Goal: Transaction & Acquisition: Purchase product/service

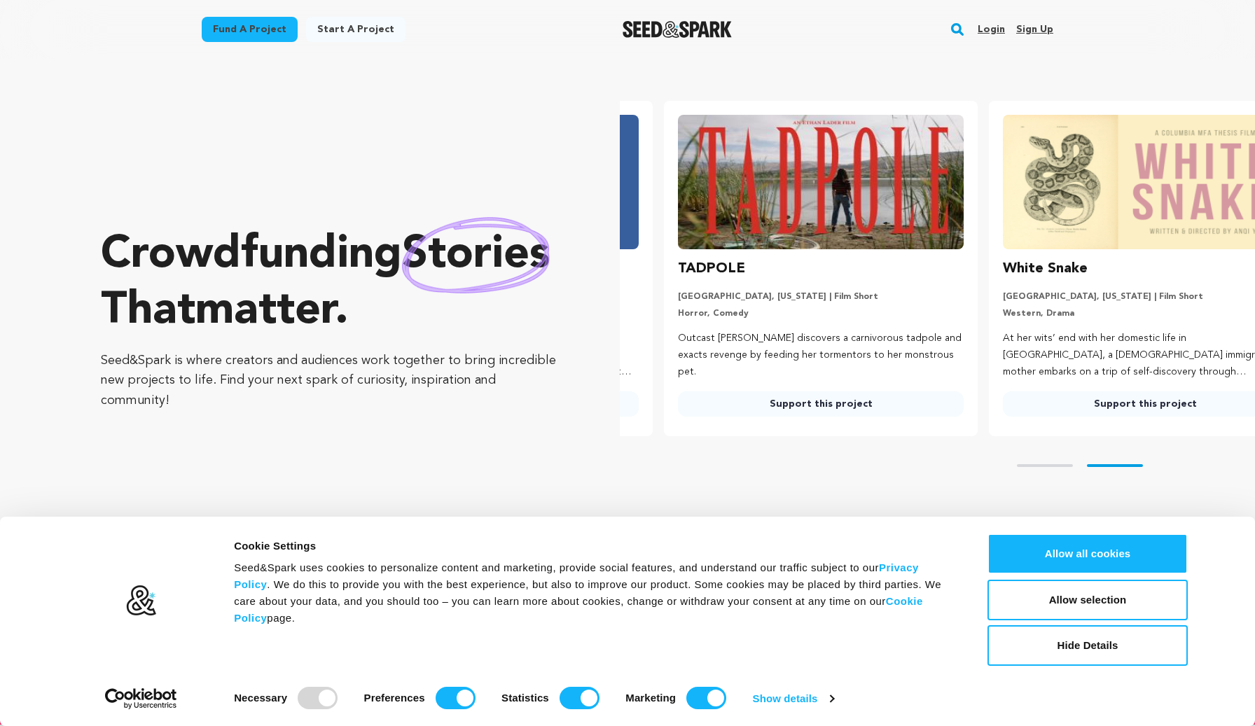
scroll to position [0, 336]
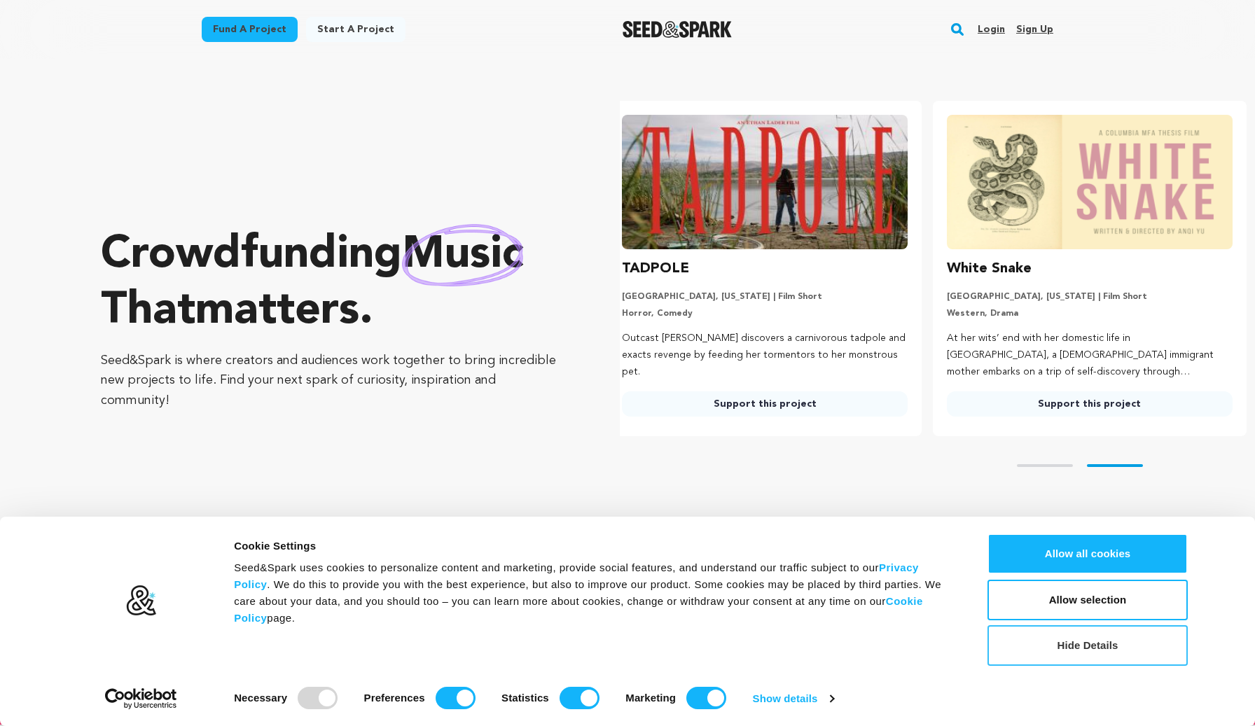
click at [1030, 657] on button "Hide Details" at bounding box center [1087, 645] width 200 height 41
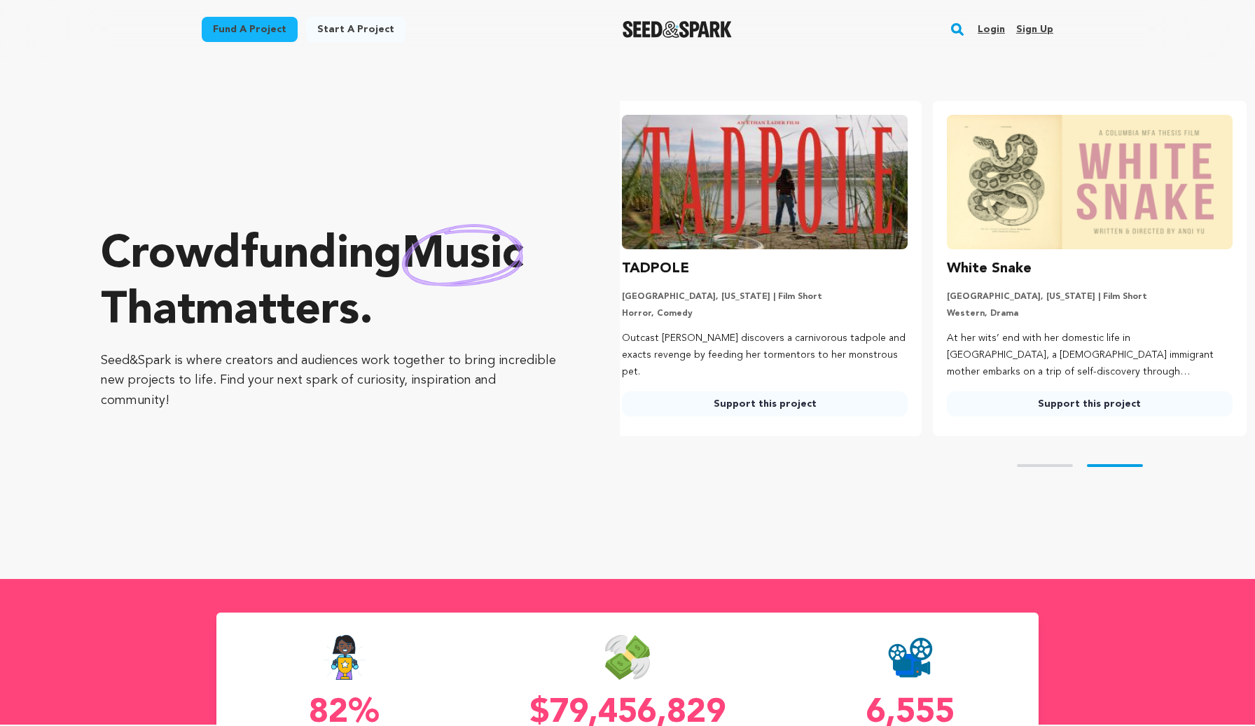
scroll to position [0, 0]
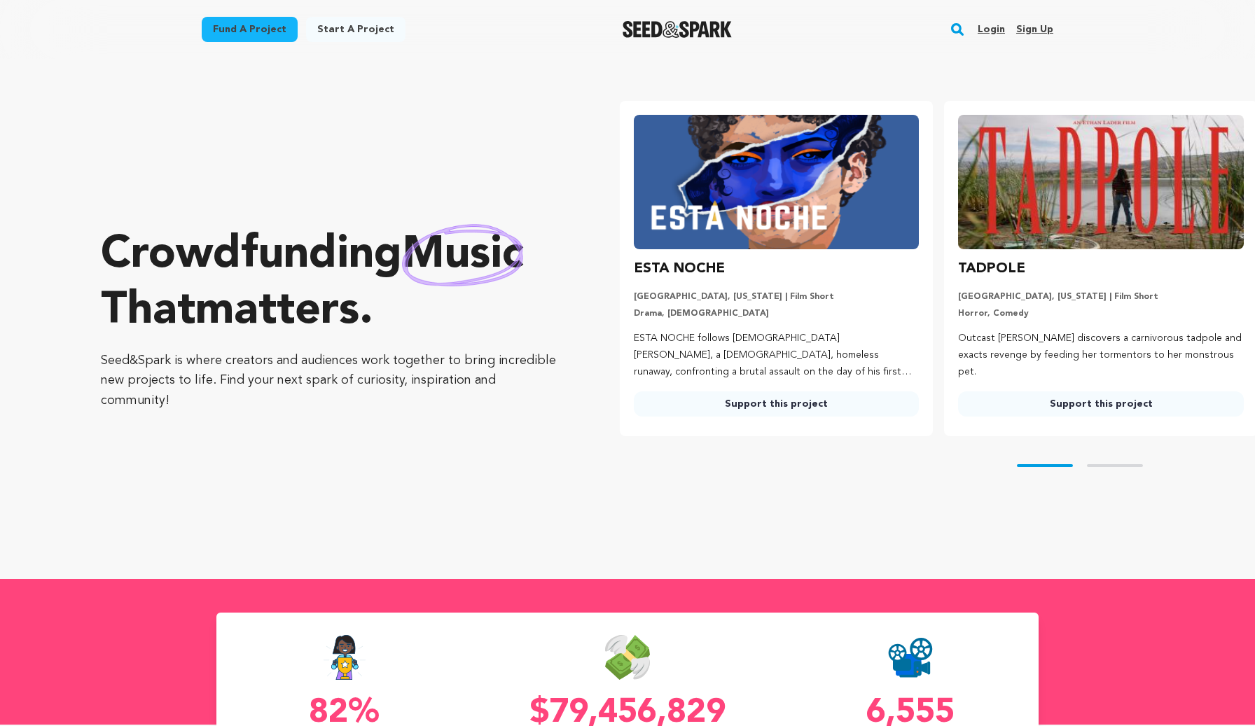
click at [233, 32] on link "Fund a project" at bounding box center [250, 29] width 96 height 25
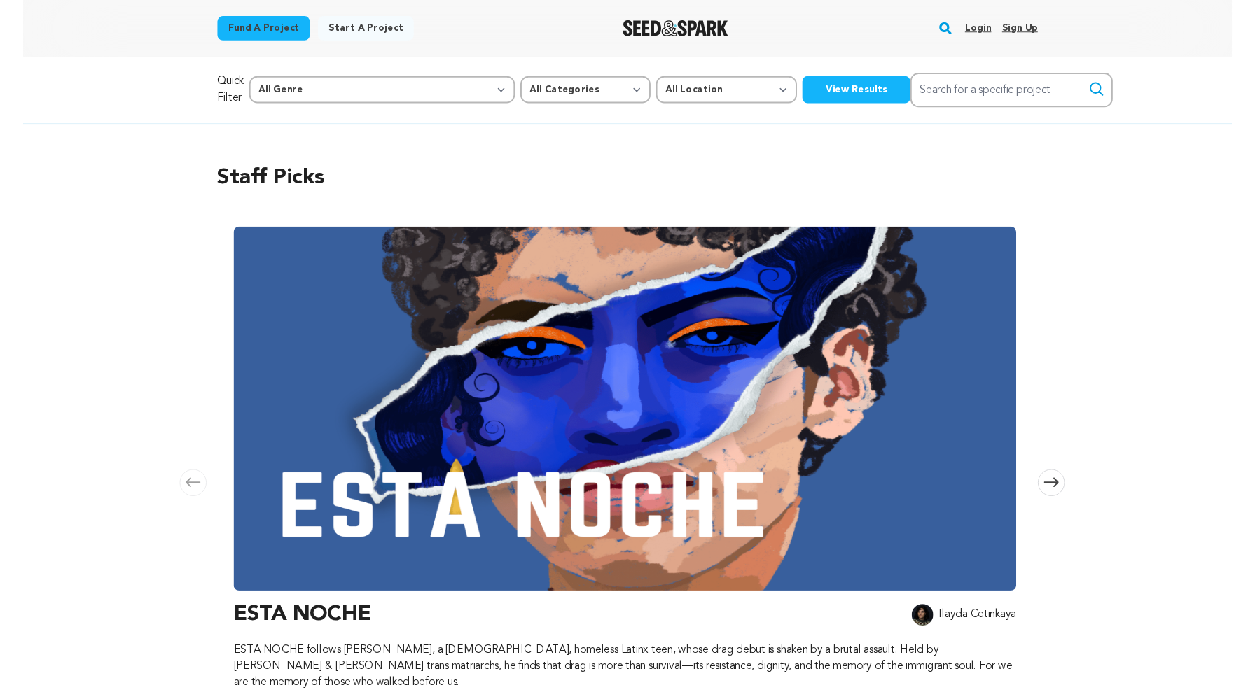
scroll to position [0, 425]
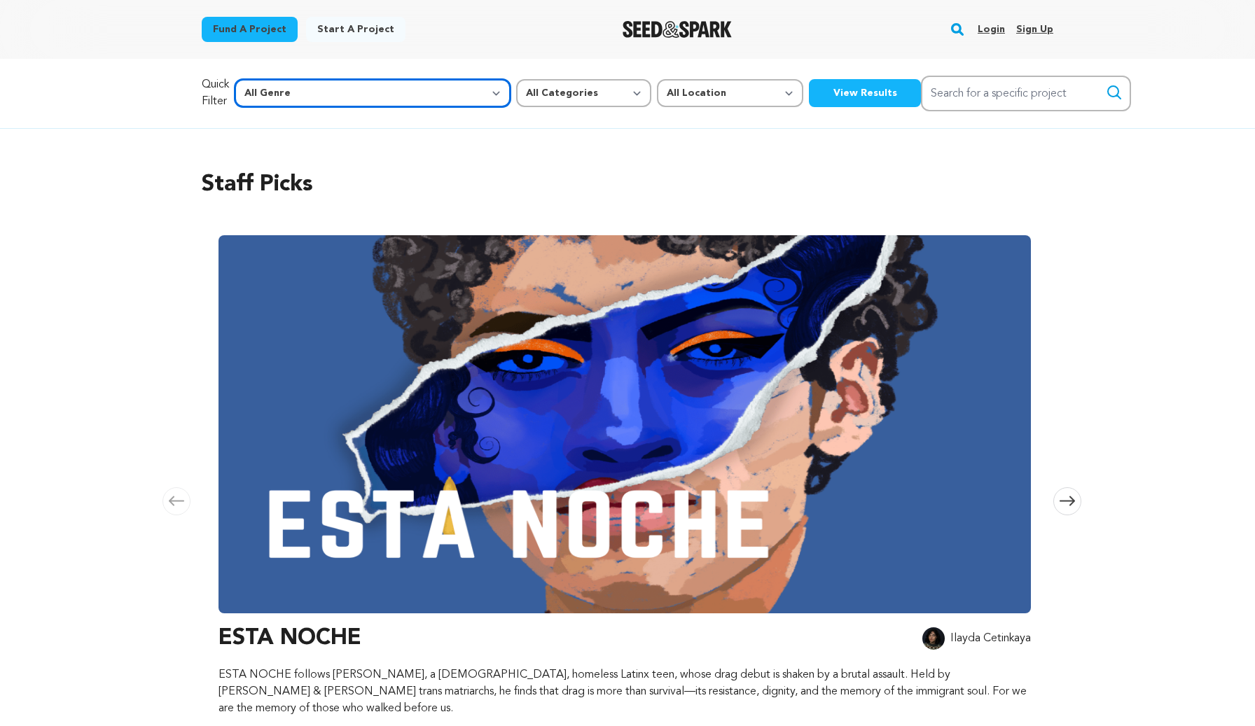
click at [356, 85] on select "All Genre Action Adventure Afrobeat Alternative Ambient Animation Bebop Big Ban…" at bounding box center [373, 93] width 276 height 28
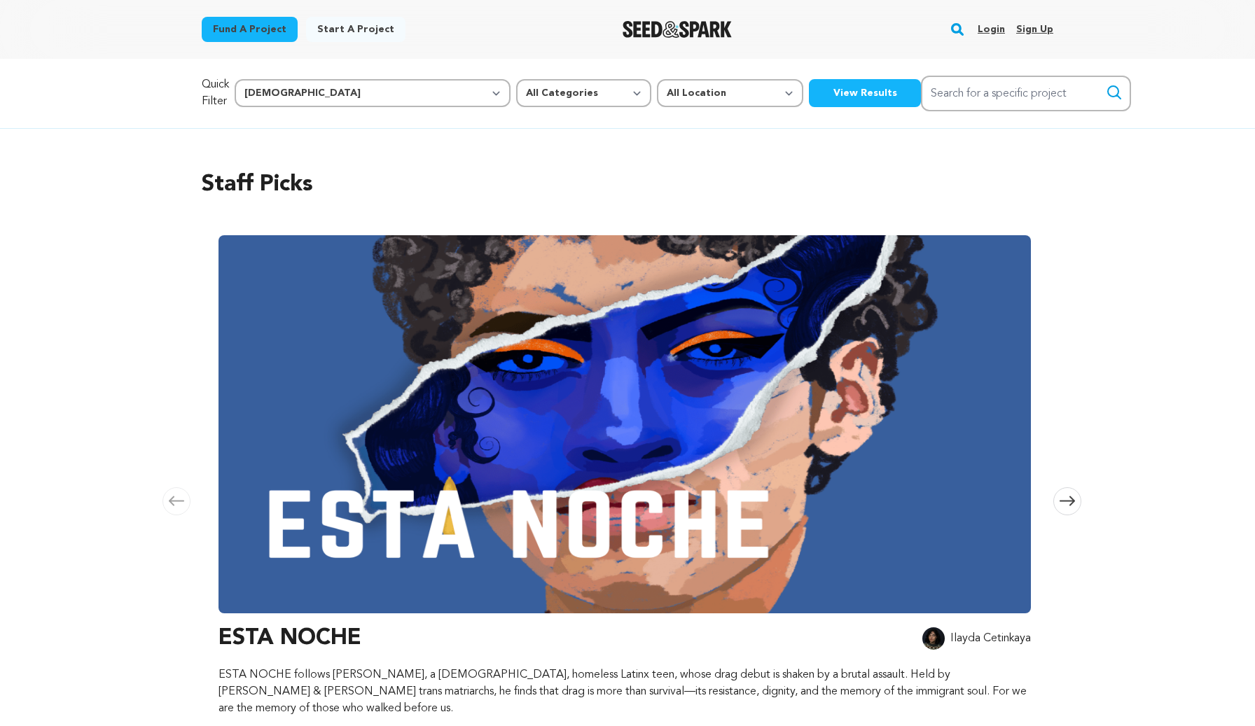
click at [809, 88] on button "View Results" at bounding box center [865, 93] width 112 height 28
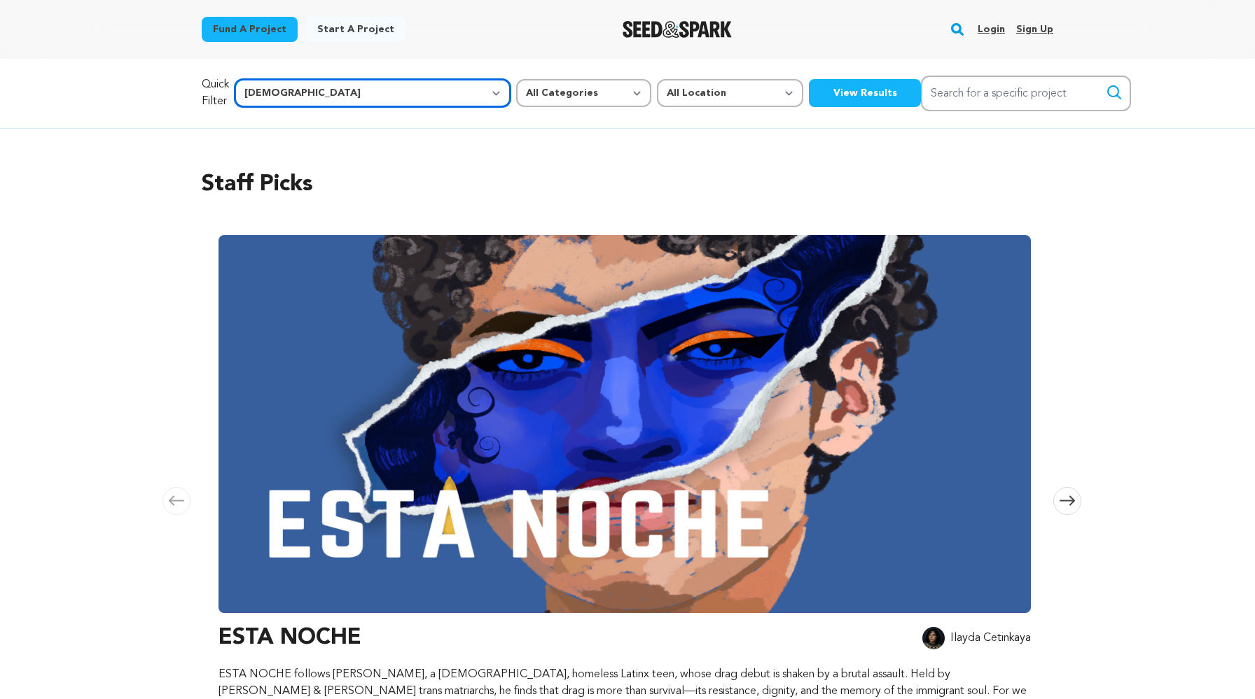
select select "1401"
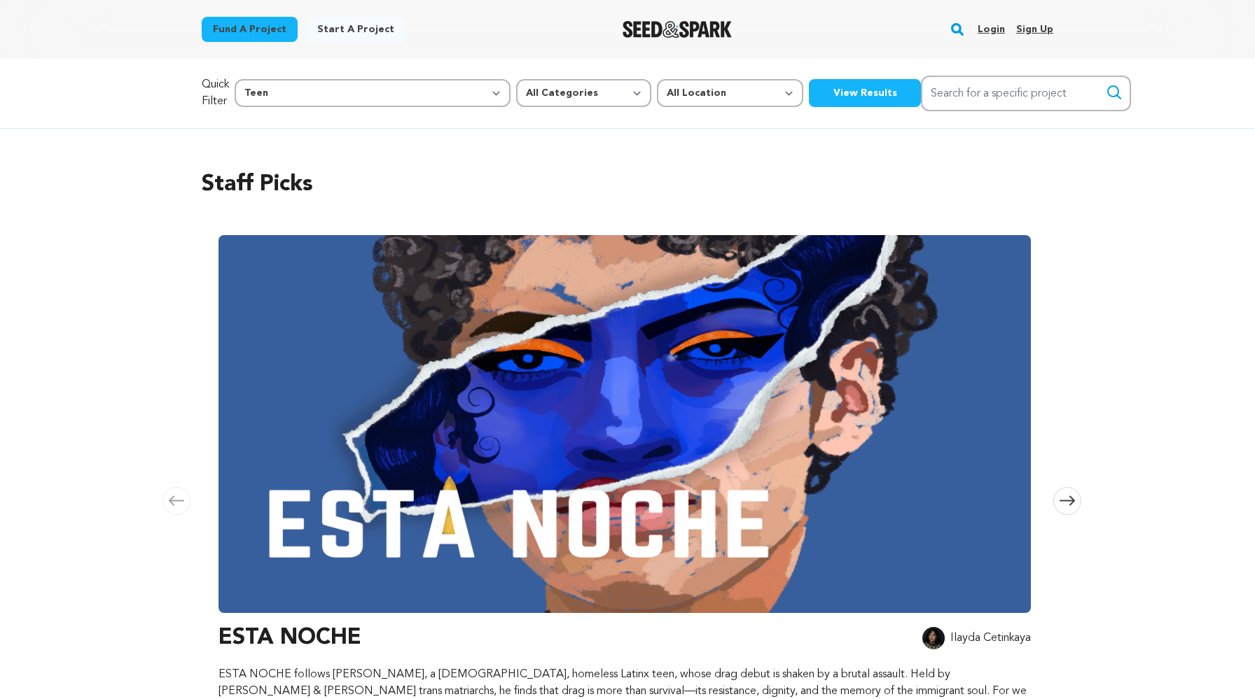
click at [809, 97] on button "View Results" at bounding box center [865, 93] width 112 height 28
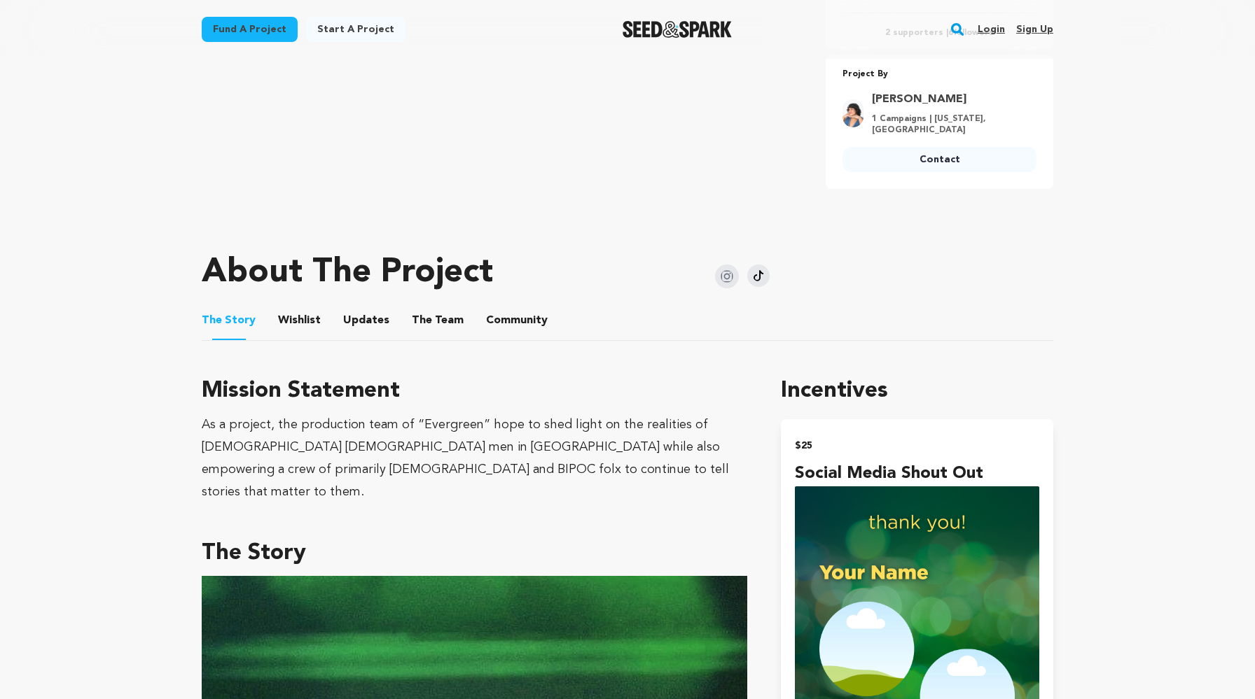
scroll to position [537, 0]
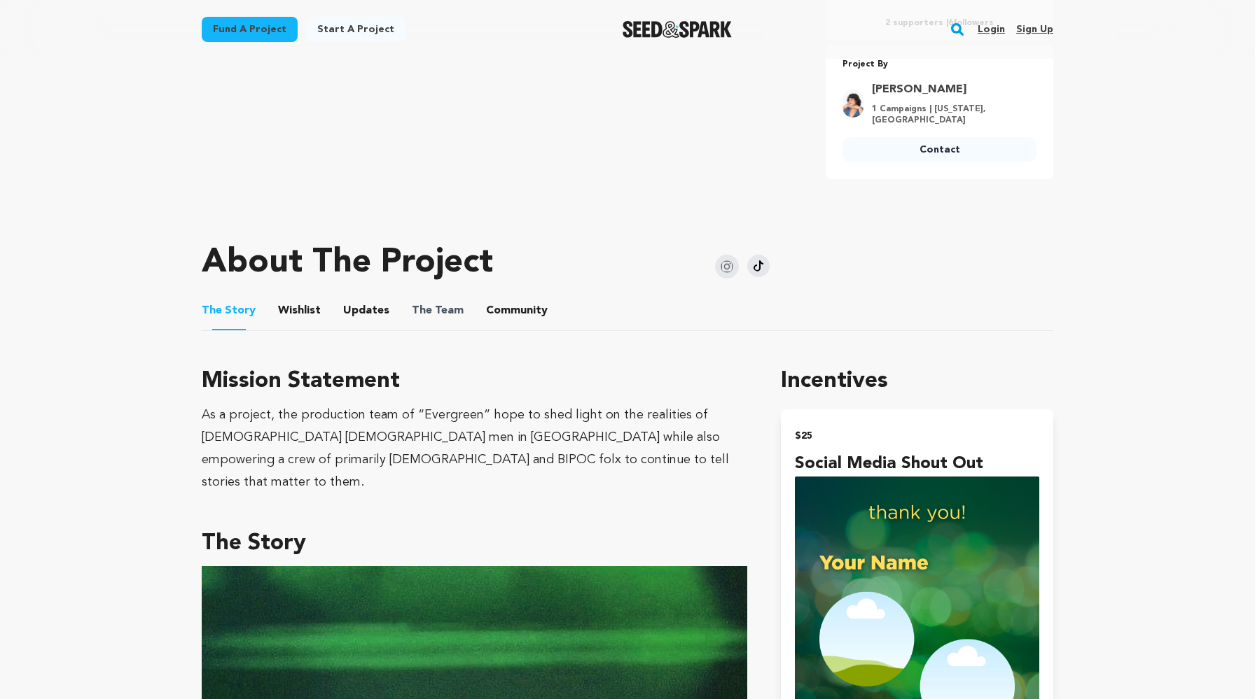
click at [412, 312] on span "The" at bounding box center [422, 310] width 20 height 17
click at [421, 310] on button "The Team" at bounding box center [438, 314] width 34 height 34
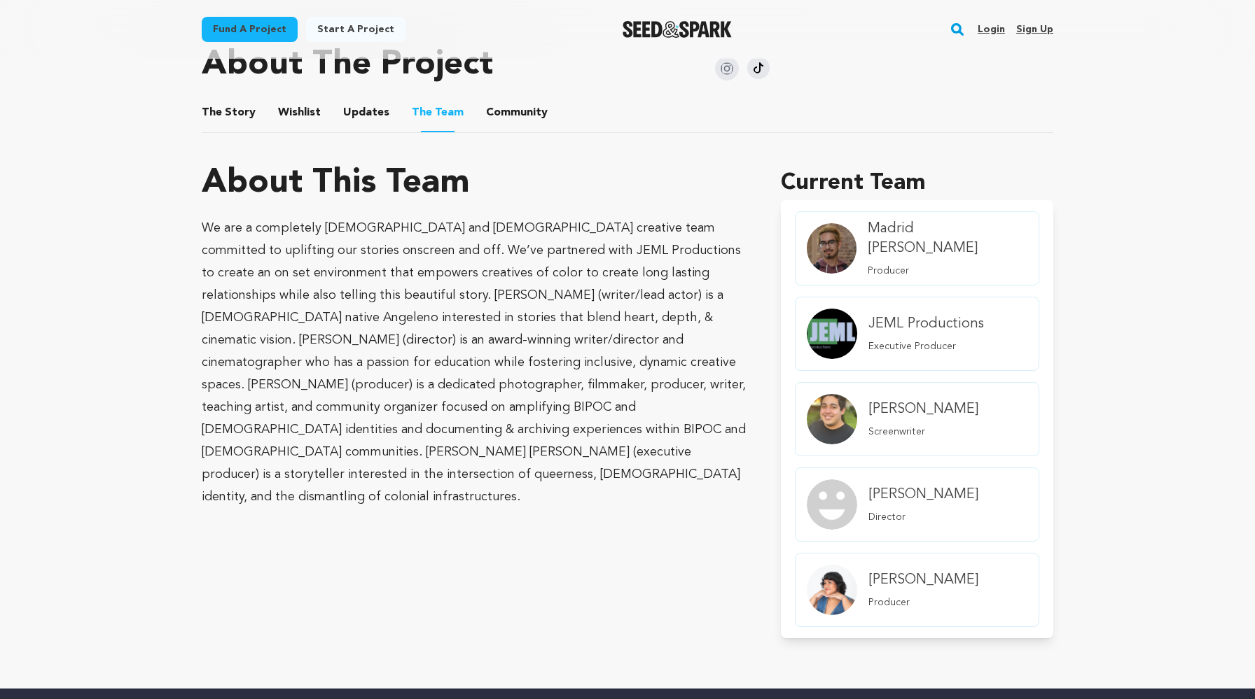
scroll to position [665, 0]
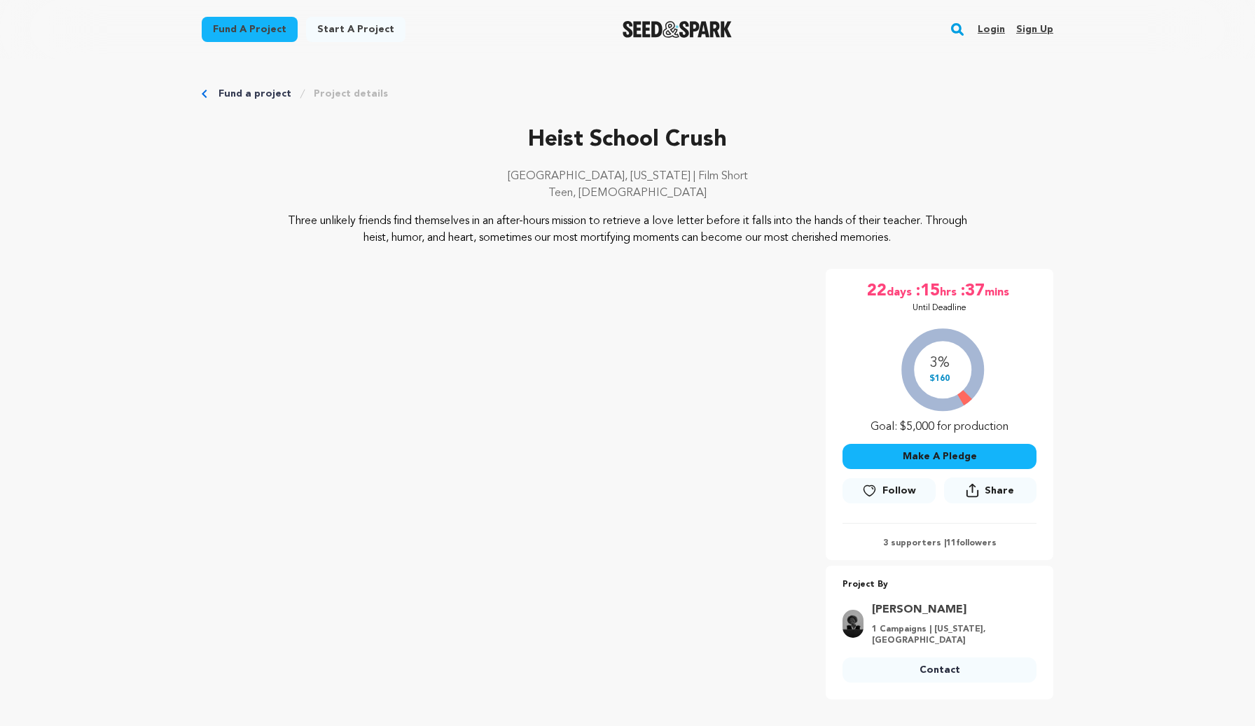
click at [649, 192] on p "Teen, LGBTQ" at bounding box center [627, 193] width 851 height 17
click at [675, 176] on p "Philadelphia, Pennsylvania | Film Short" at bounding box center [627, 176] width 851 height 17
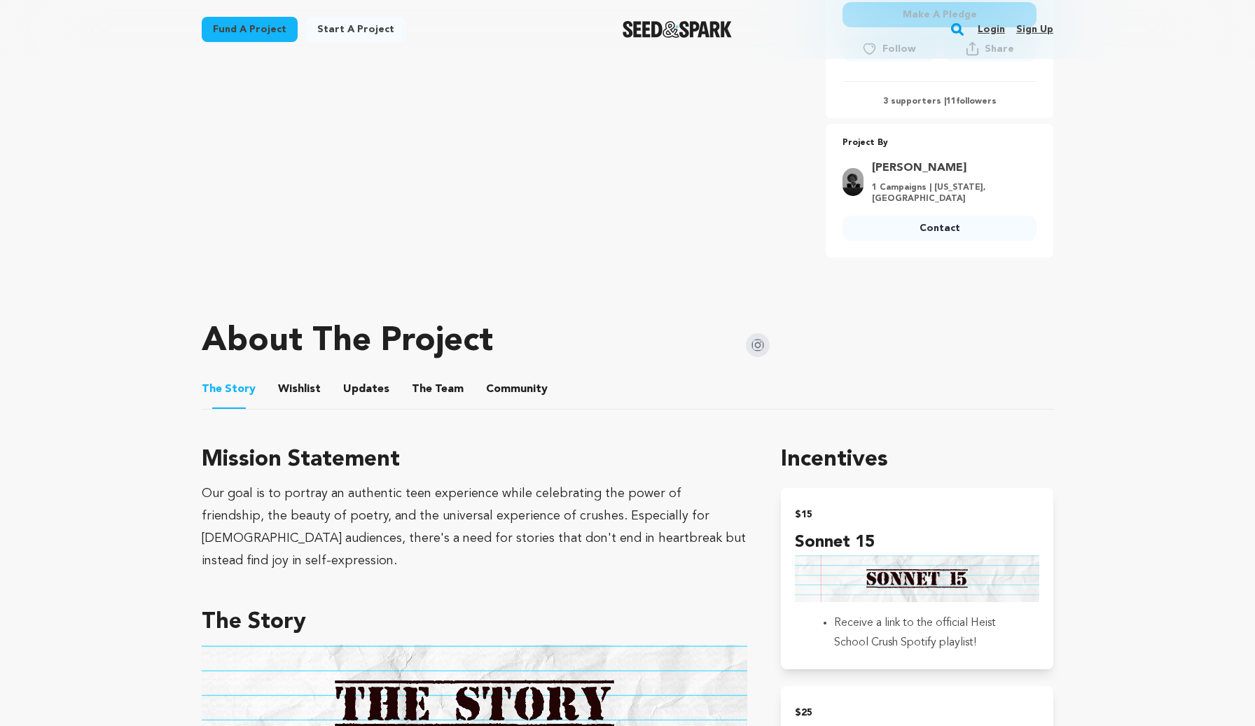
scroll to position [444, 0]
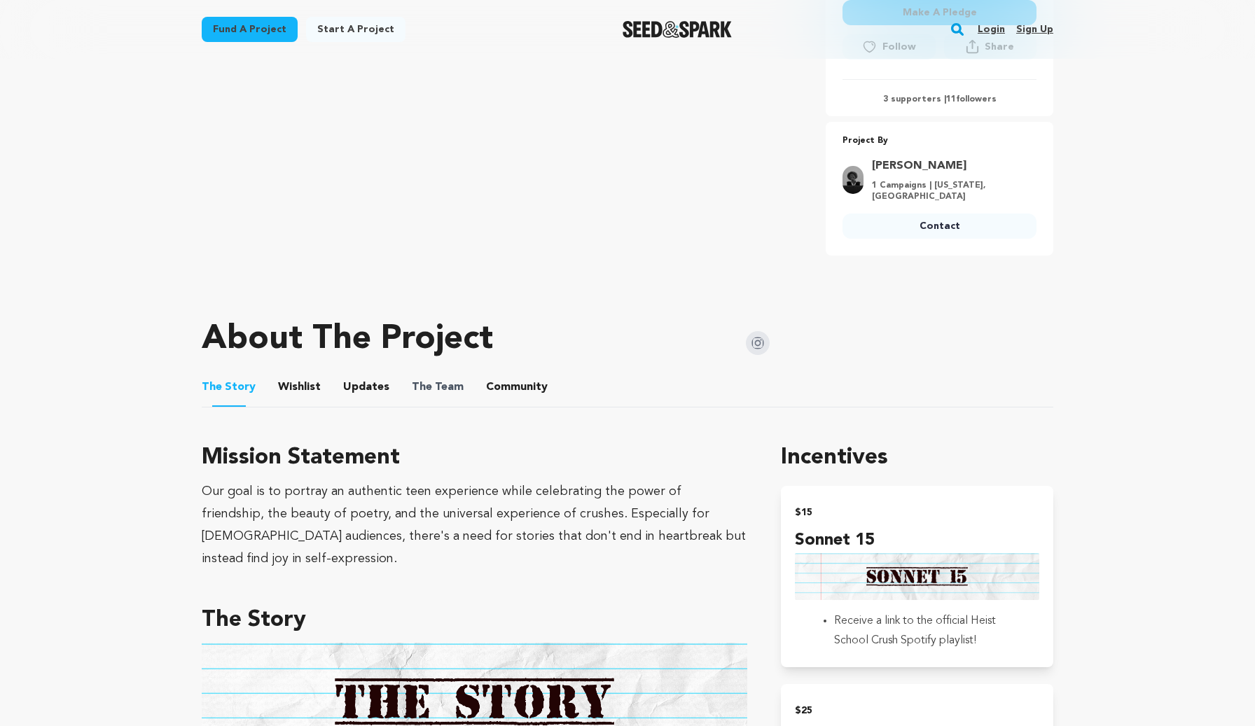
click at [412, 392] on span "The" at bounding box center [422, 387] width 20 height 17
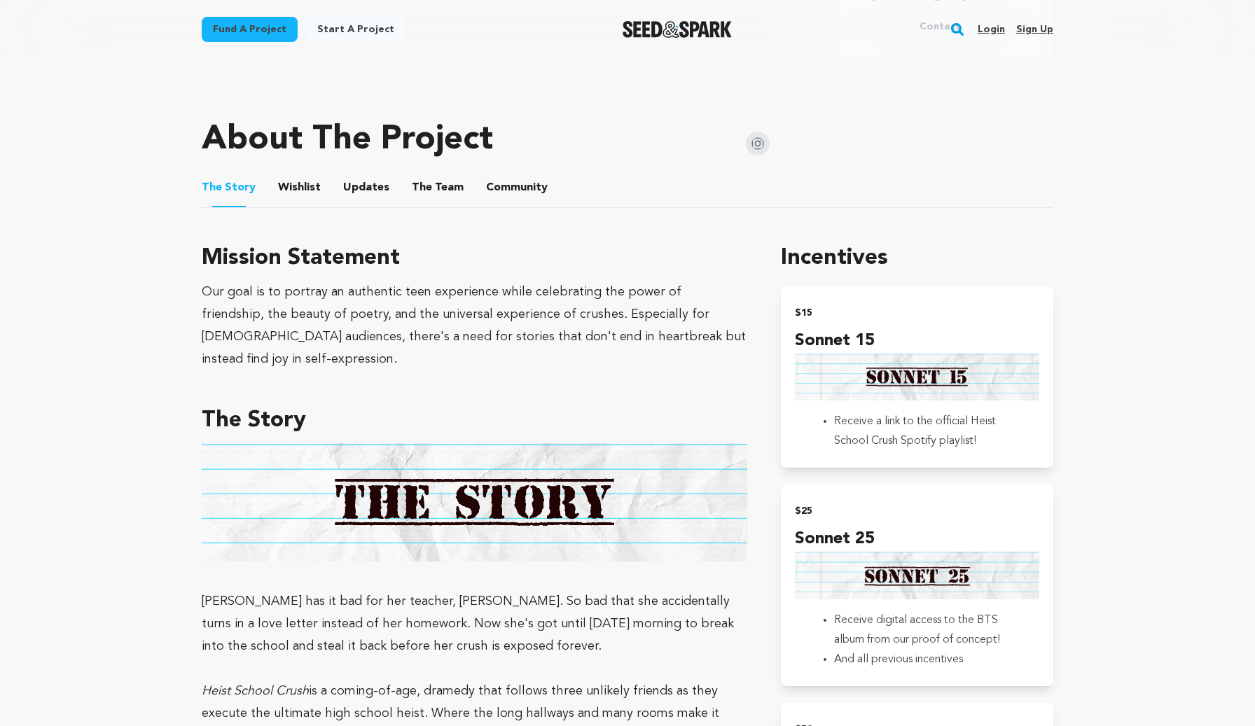
scroll to position [360, 0]
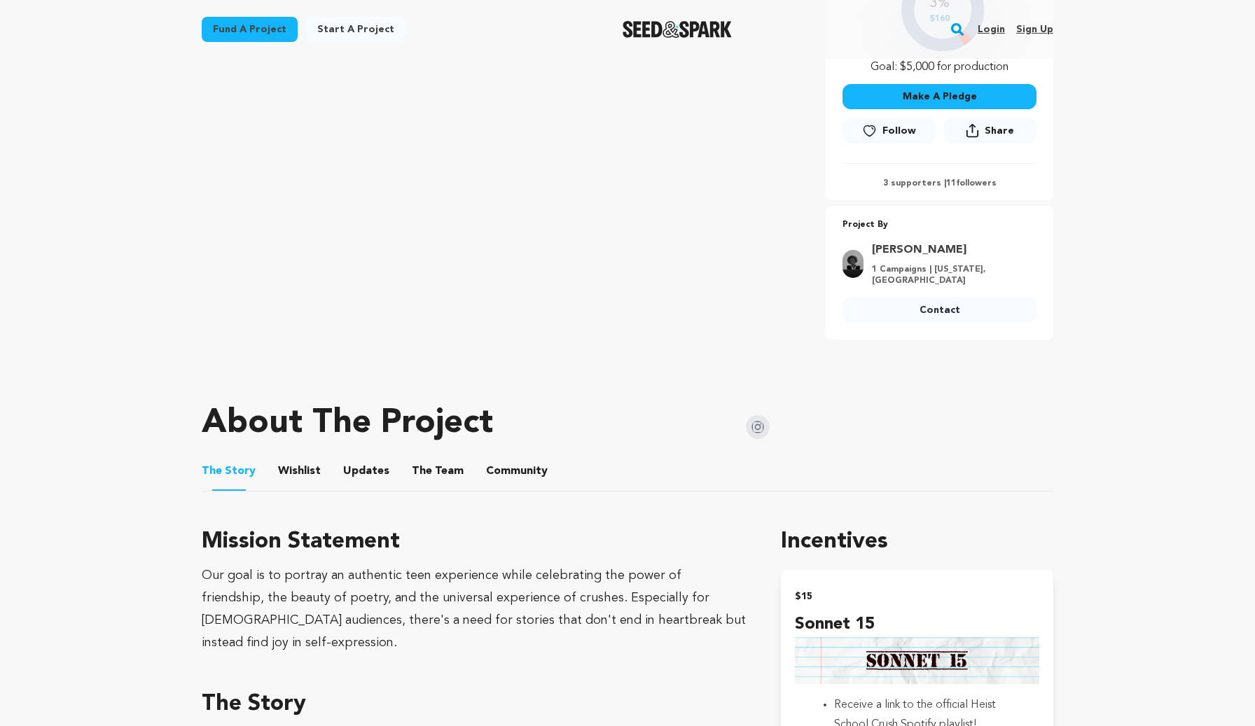
click at [421, 462] on button "The Team" at bounding box center [438, 474] width 34 height 34
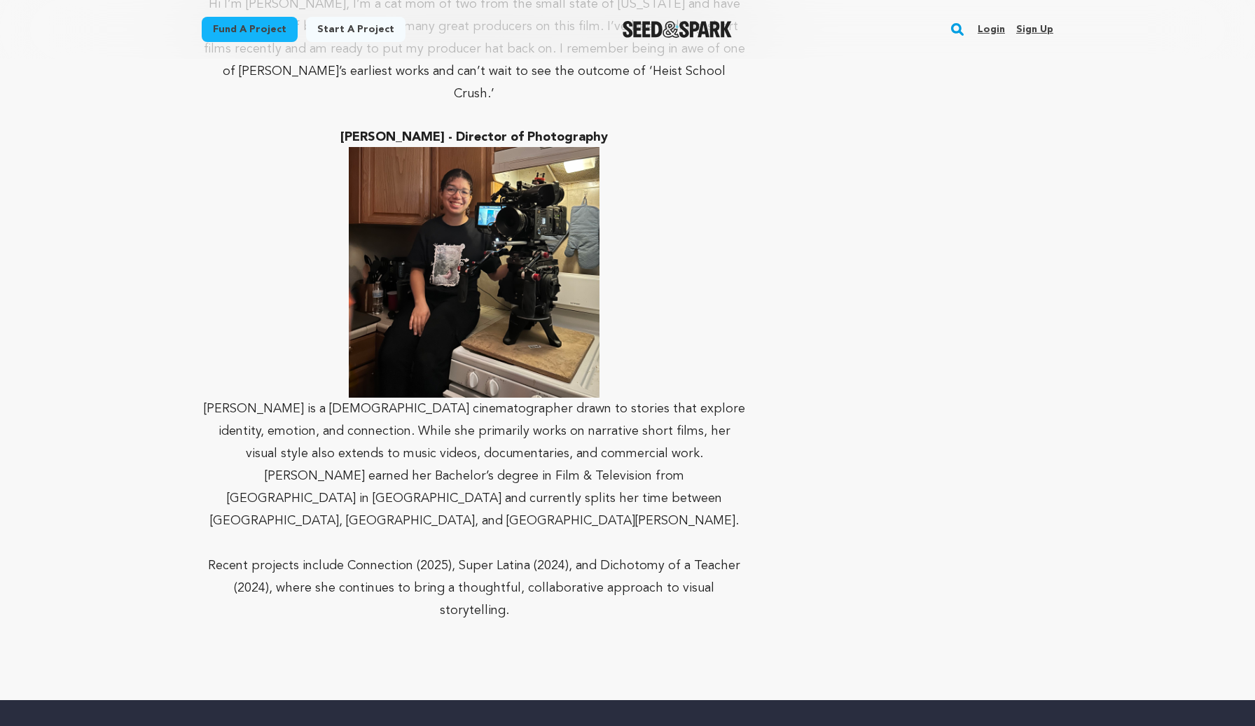
scroll to position [2188, 0]
